Goal: Task Accomplishment & Management: Manage account settings

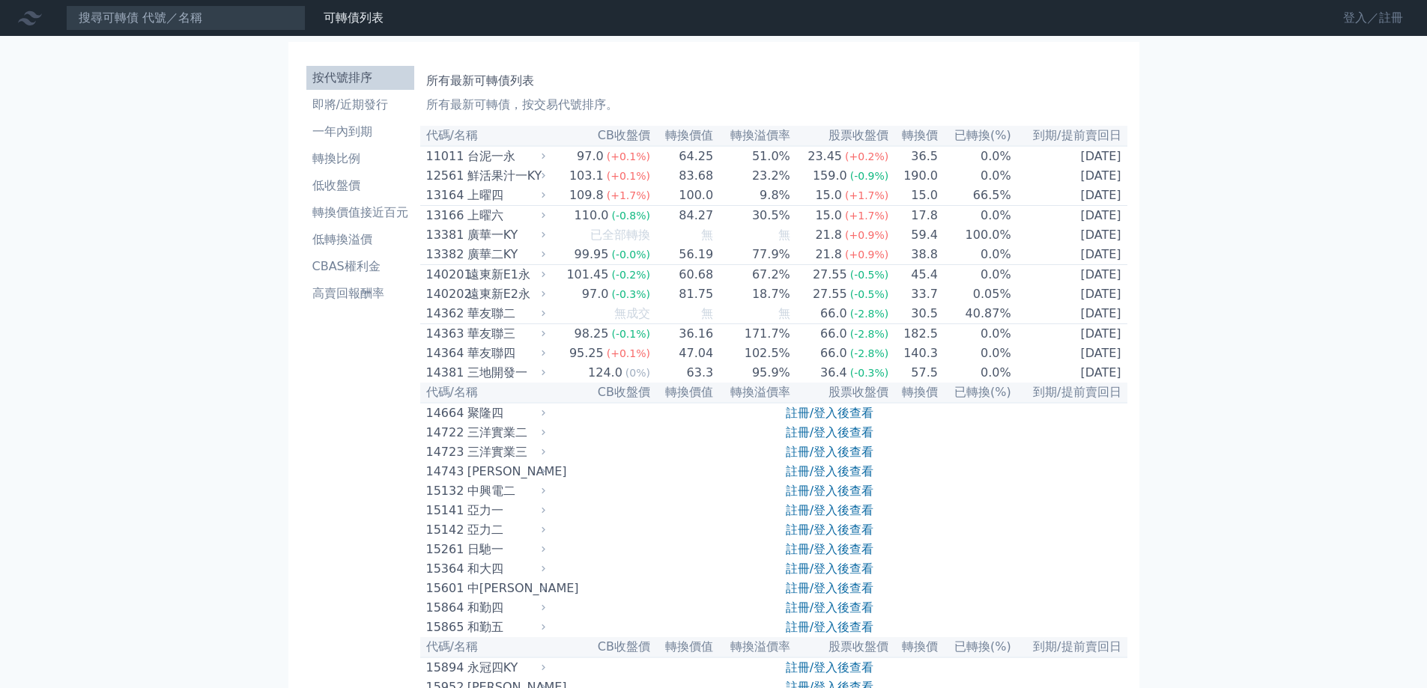
click at [1355, 17] on link "登入／註冊" at bounding box center [1373, 18] width 84 height 24
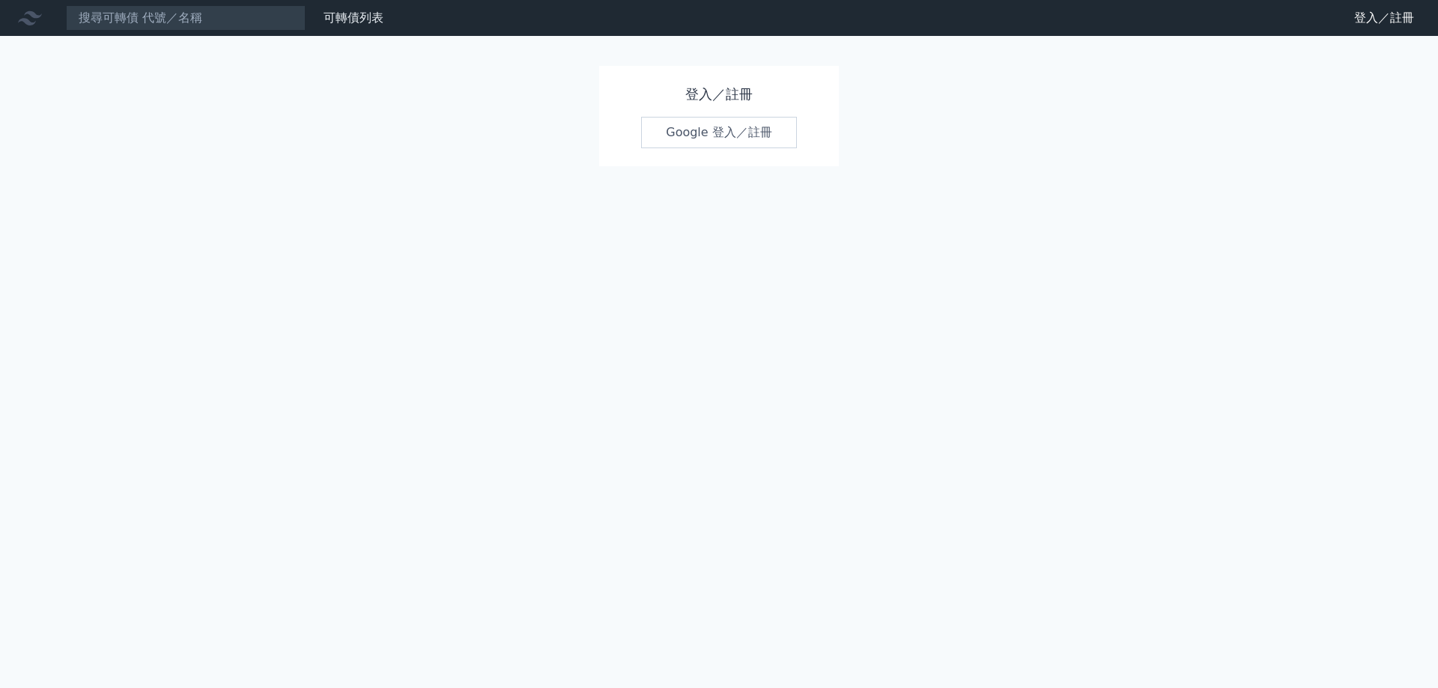
click at [756, 136] on link "Google 登入／註冊" at bounding box center [719, 132] width 156 height 31
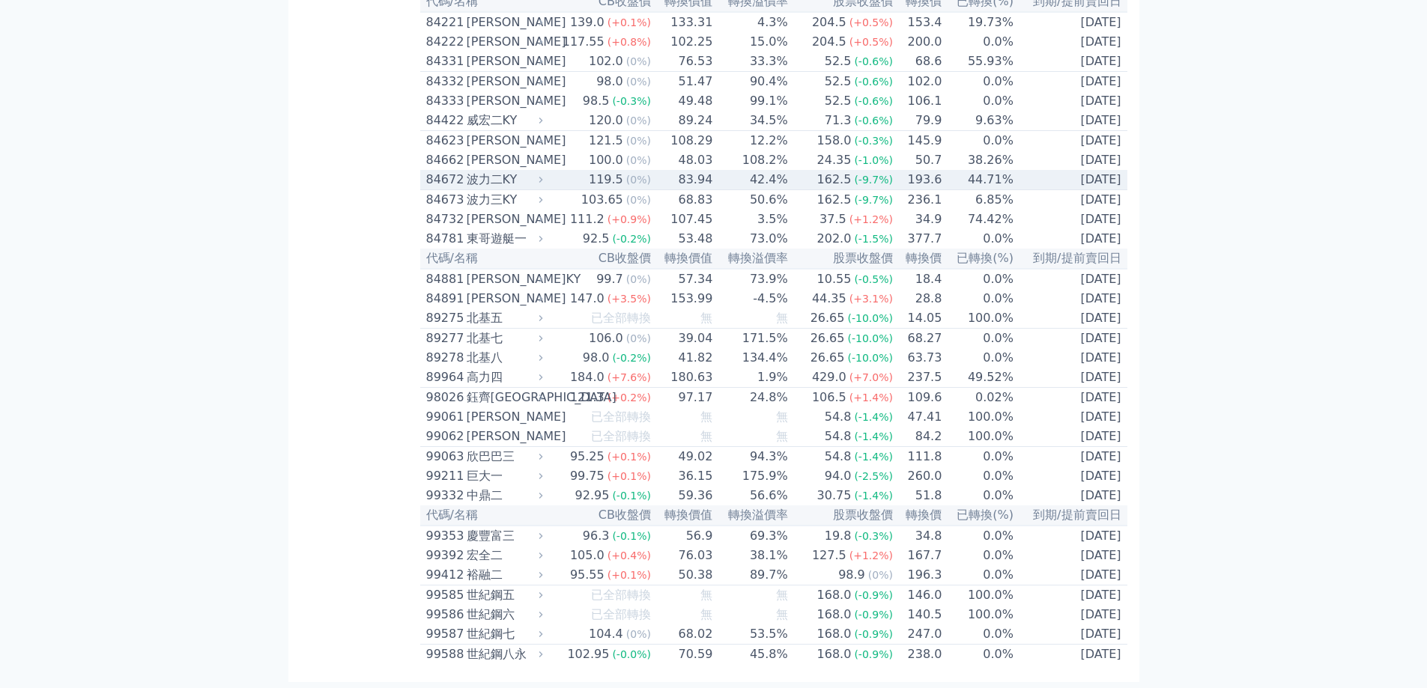
scroll to position [8753, 0]
